Goal: Task Accomplishment & Management: Manage account settings

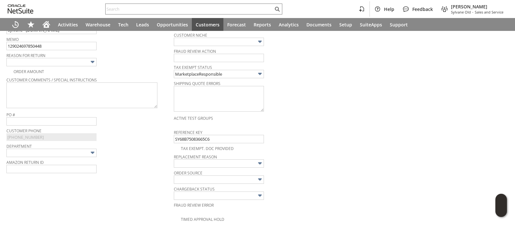
scroll to position [169, 0]
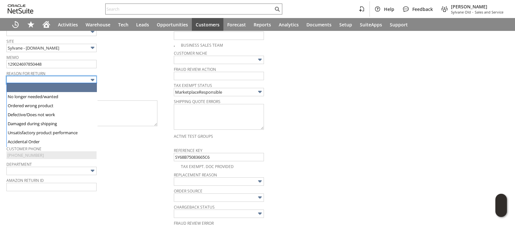
click at [81, 79] on input "text" at bounding box center [51, 80] width 90 height 8
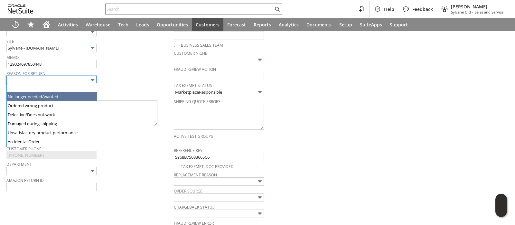
type input "No longer needed/wanted"
click at [138, 70] on span "Reason For Return" at bounding box center [88, 72] width 164 height 7
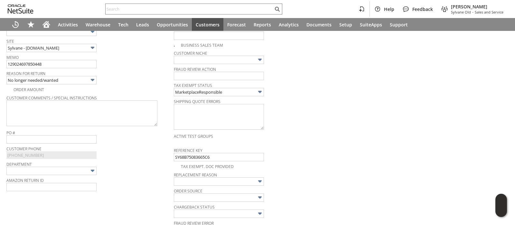
scroll to position [0, 0]
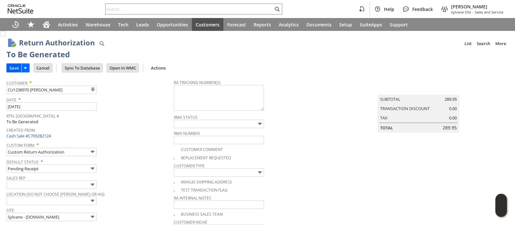
click at [14, 67] on input "Save" at bounding box center [14, 68] width 14 height 8
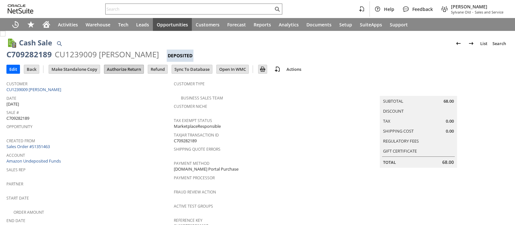
click at [121, 69] on input "Authorize Return" at bounding box center [123, 69] width 39 height 8
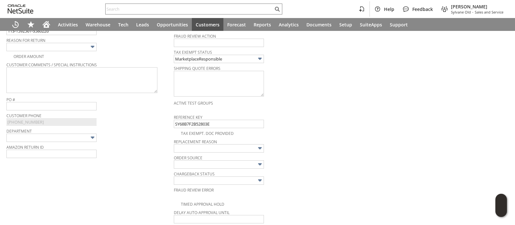
scroll to position [200, 0]
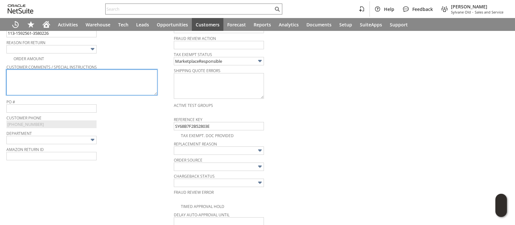
click at [103, 81] on textarea at bounding box center [81, 82] width 151 height 26
paste textarea "The wrong size for my air purifier."
type textarea "The wrong size for my air purifier."
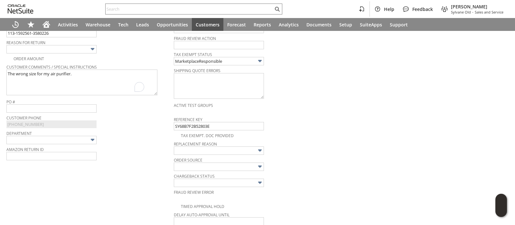
click at [94, 50] on img at bounding box center [92, 48] width 7 height 7
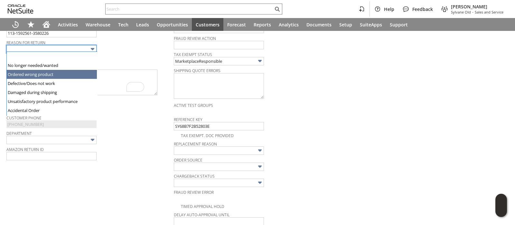
type input "Ordered wrong product"
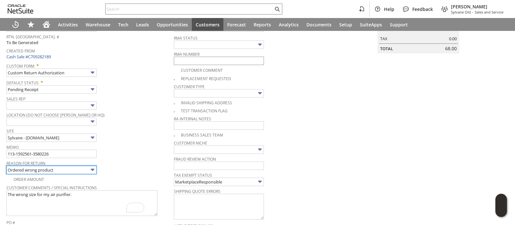
scroll to position [0, 0]
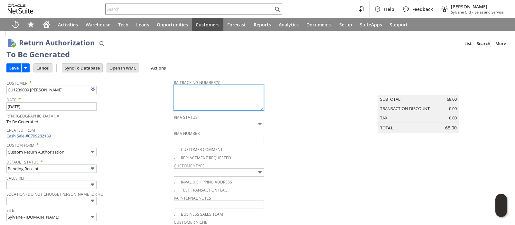
click at [185, 90] on textarea at bounding box center [219, 98] width 90 height 26
paste textarea "1ZR0960D9088888836"
type textarea "1ZR0960D9088888836"
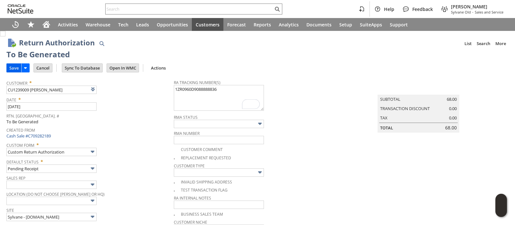
click at [13, 67] on input "Save" at bounding box center [14, 68] width 14 height 8
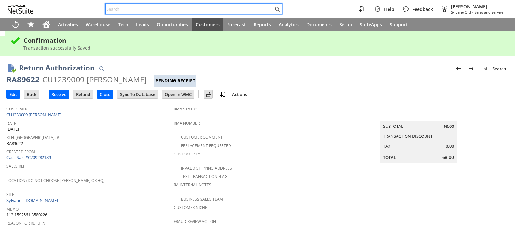
click at [229, 7] on input "text" at bounding box center [190, 9] width 168 height 8
paste input "111-8691800-6764227"
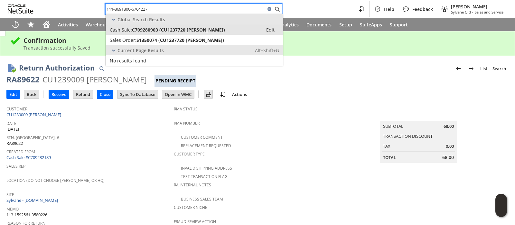
type input "111-8691800-6764227"
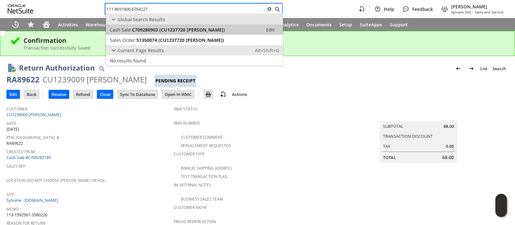
click at [213, 30] on span "C709280903 (CU1237720 Sandra Burt)" at bounding box center [178, 30] width 93 height 6
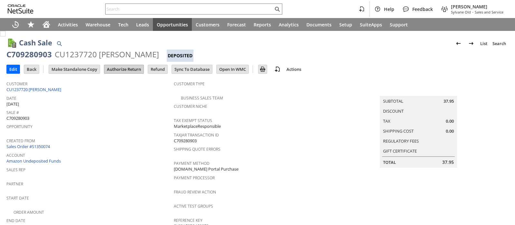
click at [121, 69] on input "Authorize Return" at bounding box center [123, 69] width 39 height 8
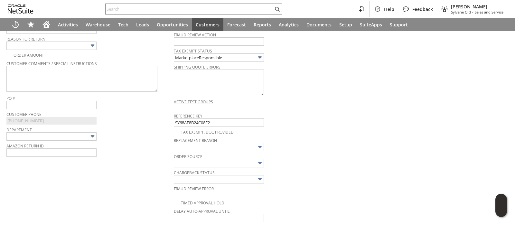
scroll to position [192, 0]
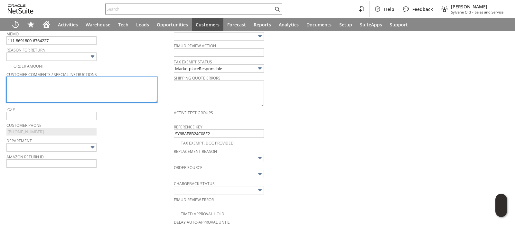
click at [133, 82] on textarea at bounding box center [81, 90] width 151 height 26
paste textarea "Hose is too big. Can't use"
type textarea "Hose is too big. Can't use"
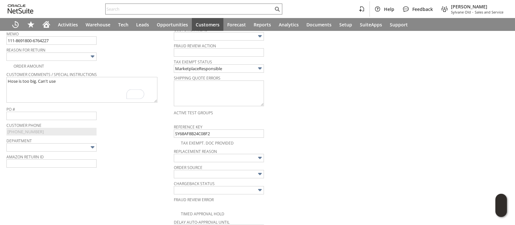
click at [95, 56] on img at bounding box center [92, 56] width 7 height 7
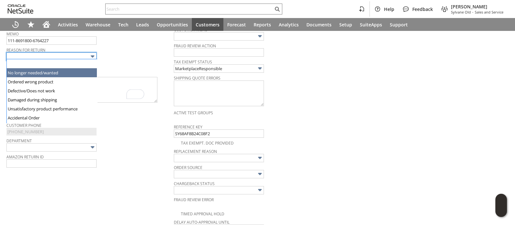
scroll to position [45, 0]
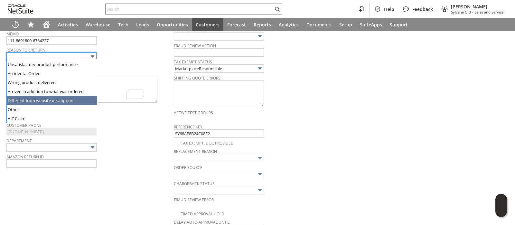
type input "Different from website description"
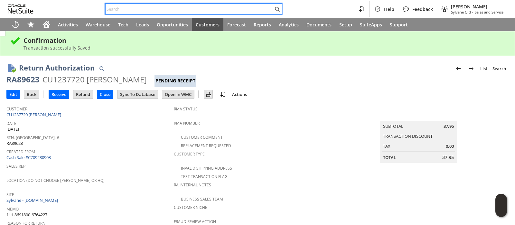
click at [209, 11] on input "text" at bounding box center [190, 9] width 168 height 8
paste input "114-4529536-2011457"
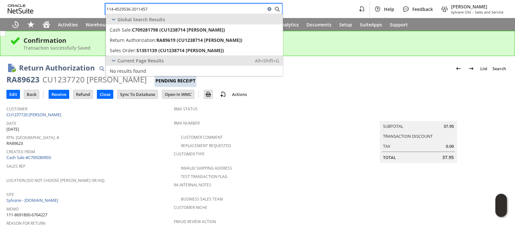
click at [219, 11] on input "114-4529536-2011457" at bounding box center [186, 9] width 160 height 8
paste input "S1351494"
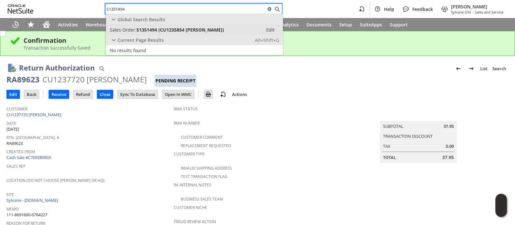
type input "S1351494"
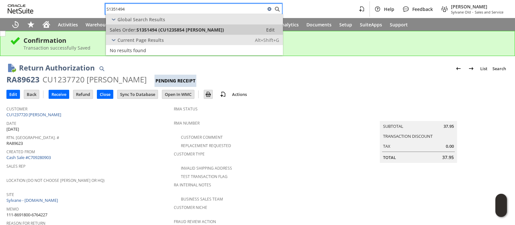
click at [209, 29] on span "S1351494 (CU1235854 James Moore)" at bounding box center [179, 30] width 87 height 6
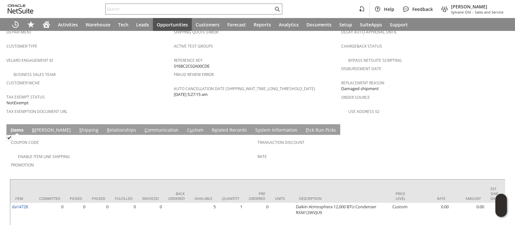
scroll to position [424, 0]
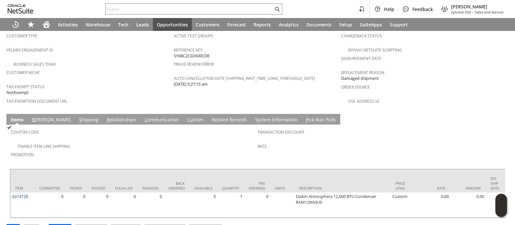
click at [36, 116] on link "B [PERSON_NAME]" at bounding box center [51, 119] width 42 height 7
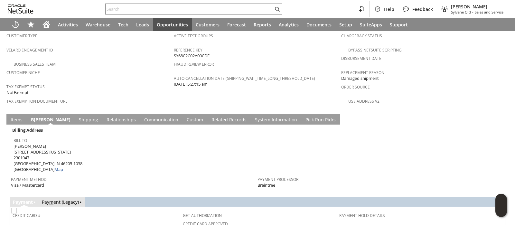
click at [77, 116] on link "S hipping" at bounding box center [88, 119] width 23 height 7
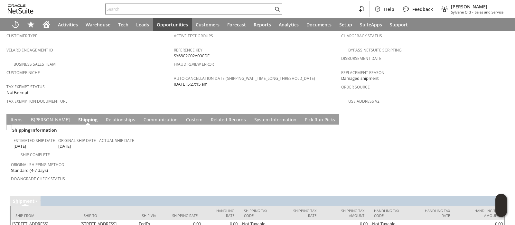
click at [15, 116] on link "I tems" at bounding box center [16, 119] width 15 height 7
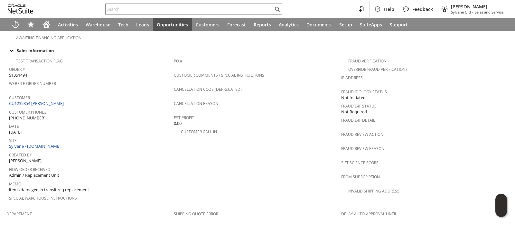
scroll to position [0, 0]
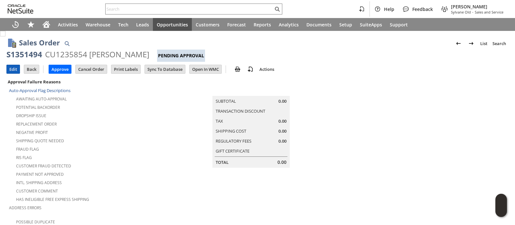
click at [17, 71] on input "Edit" at bounding box center [13, 69] width 13 height 8
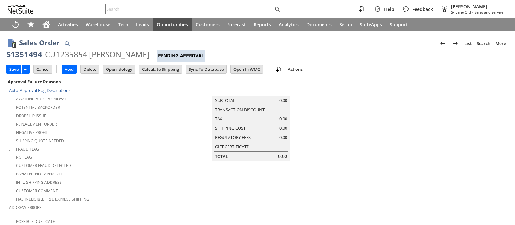
type input "Add"
type input "Copy Previous"
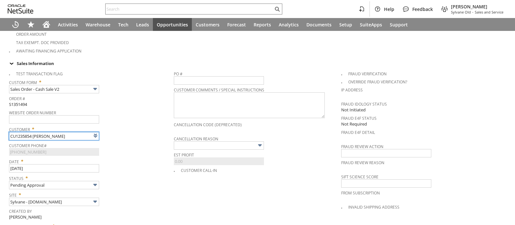
type input "Intelligent Recommendations ⁰"
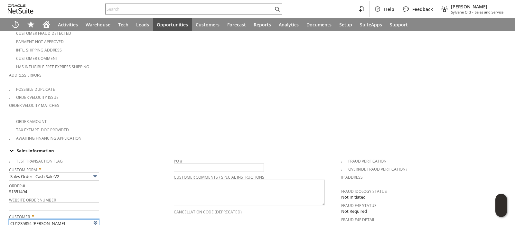
scroll to position [0, 0]
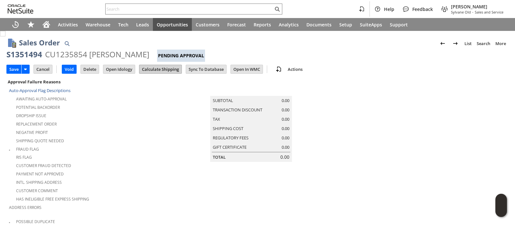
click at [163, 69] on input "Calculate Shipping" at bounding box center [160, 69] width 42 height 8
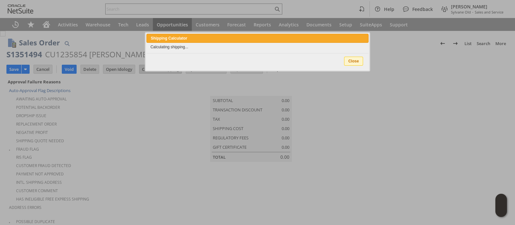
type input "Add"
type input "Copy Previous"
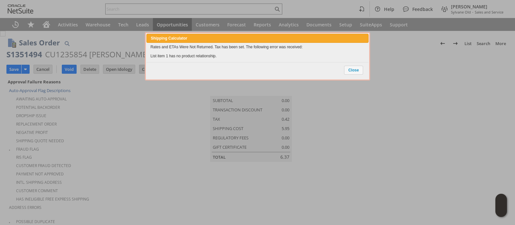
scroll to position [553, 0]
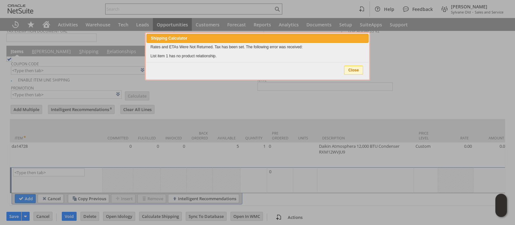
click at [348, 71] on span "Close" at bounding box center [353, 70] width 18 height 8
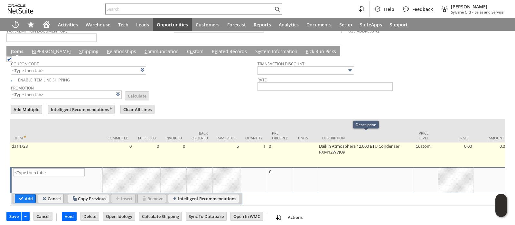
click at [326, 142] on td "Daikin Atmosphera 12,000 BTU Condenser RXM12WVJU9" at bounding box center [365, 154] width 96 height 25
type textarea "Daikin Atmosphera 12,000 BTU Condenser RXM12WVJU9"
type input "OK"
type input "Make Copy"
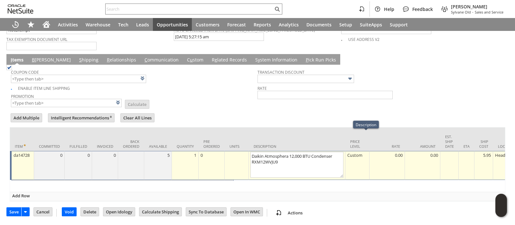
click at [328, 135] on td "Description" at bounding box center [297, 138] width 96 height 23
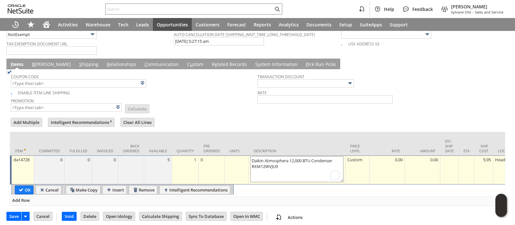
click at [256, 156] on textarea "Daikin Atmosphera 12,000 BTU Condenser RXM12WVJU9" at bounding box center [296, 169] width 93 height 26
drag, startPoint x: 256, startPoint y: 151, endPoint x: 293, endPoint y: 151, distance: 37.3
click at [293, 156] on textarea "Daikin Atmosphera 12,000 BTU Condenser RXM12WVJU9" at bounding box center [296, 169] width 93 height 26
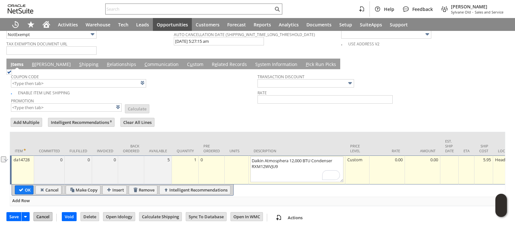
click at [49, 212] on input "Cancel" at bounding box center [43, 216] width 18 height 8
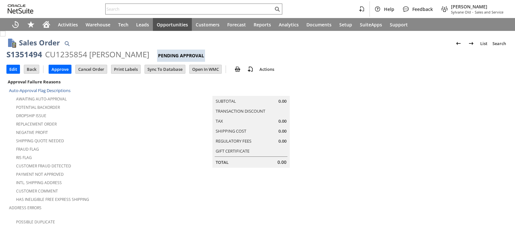
scroll to position [424, 0]
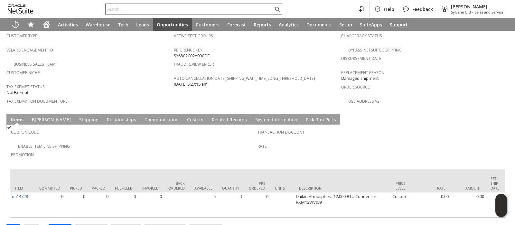
click at [210, 9] on input "text" at bounding box center [190, 9] width 168 height 8
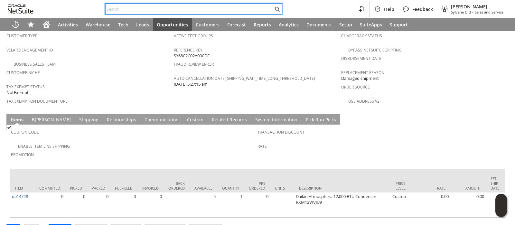
paste input "Amantii"
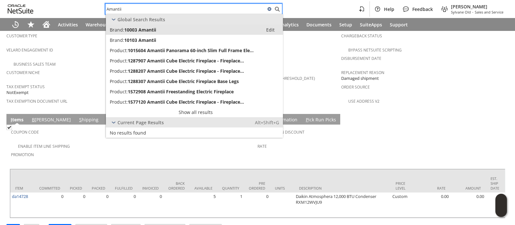
type input "Amantii"
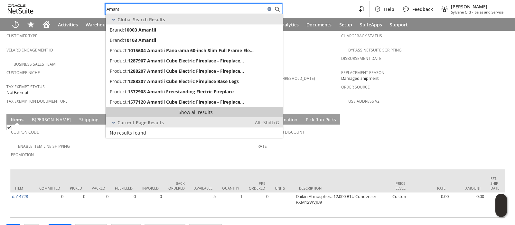
click at [201, 113] on link "Show all results" at bounding box center [194, 112] width 177 height 10
